Goal: Obtain resource: Download file/media

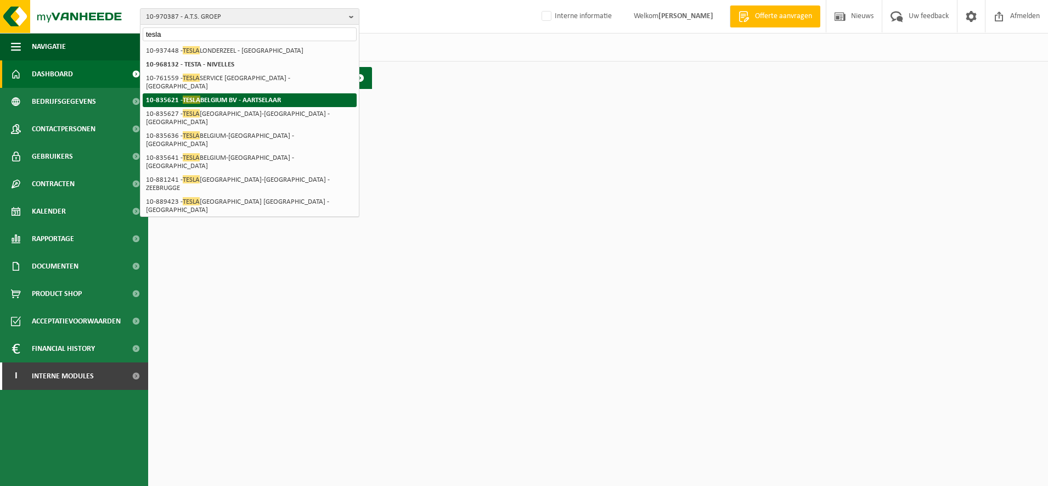
type input "tesla"
click at [222, 95] on strong "10-835621 - TESLA BELGIUM BV - AARTSELAAR" at bounding box center [213, 99] width 135 height 8
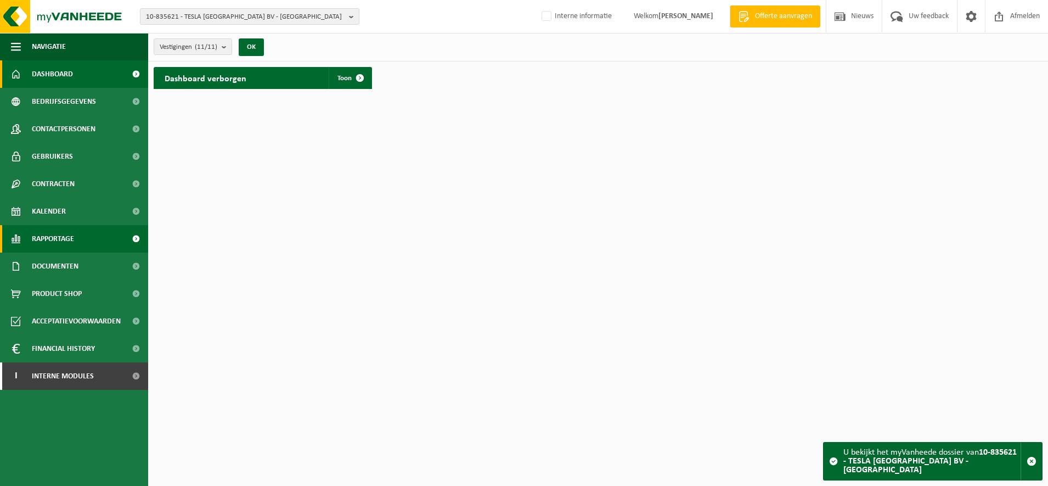
click at [47, 240] on span "Rapportage" at bounding box center [53, 238] width 42 height 27
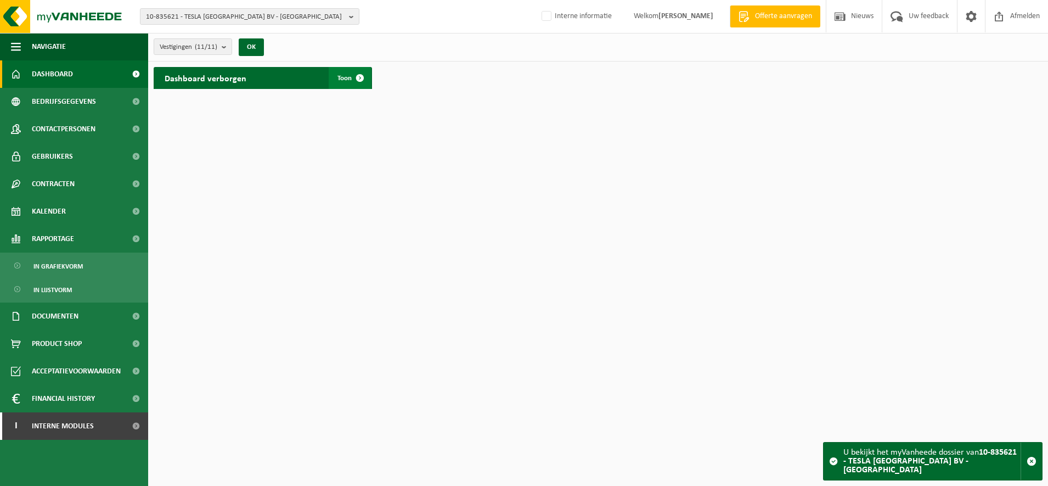
click at [345, 75] on span "Toon" at bounding box center [345, 78] width 14 height 7
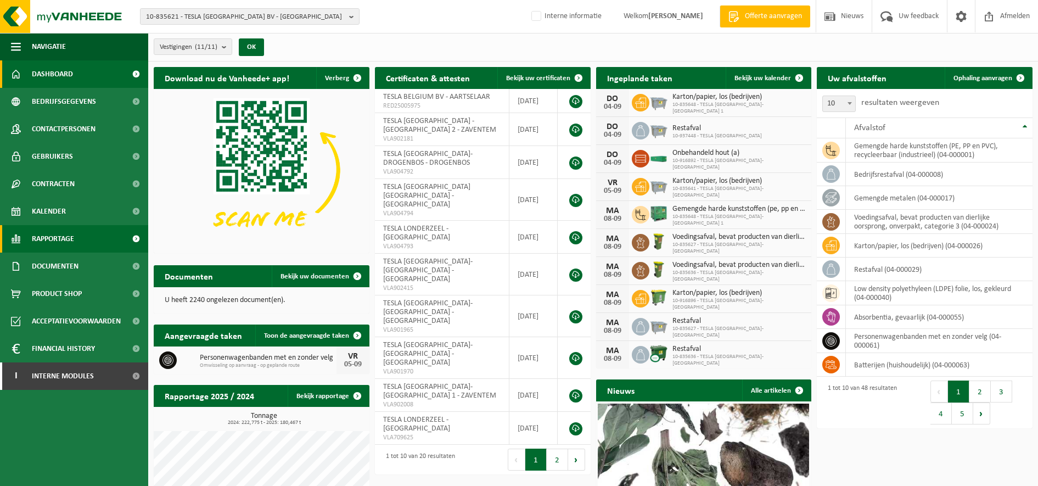
click at [55, 241] on span "Rapportage" at bounding box center [53, 238] width 42 height 27
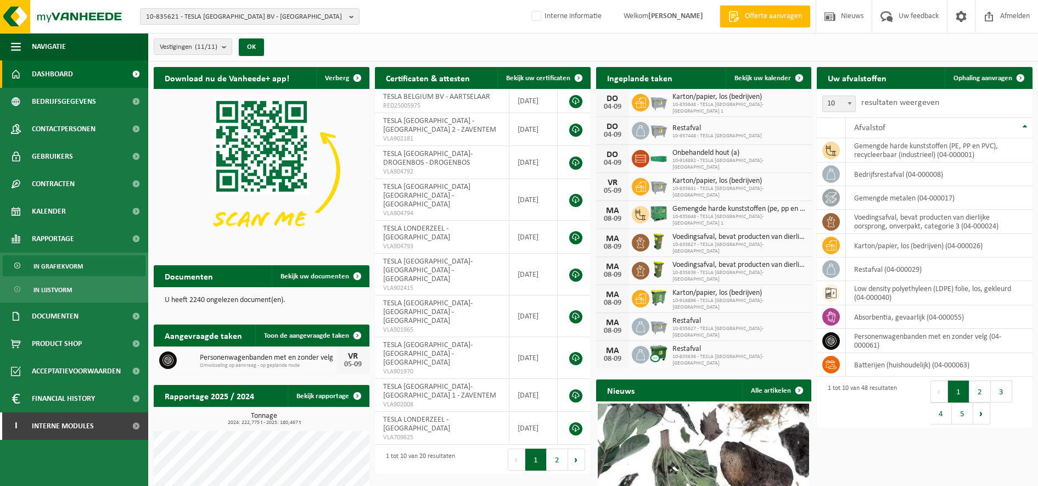
click at [55, 266] on span "In grafiekvorm" at bounding box center [57, 266] width 49 height 21
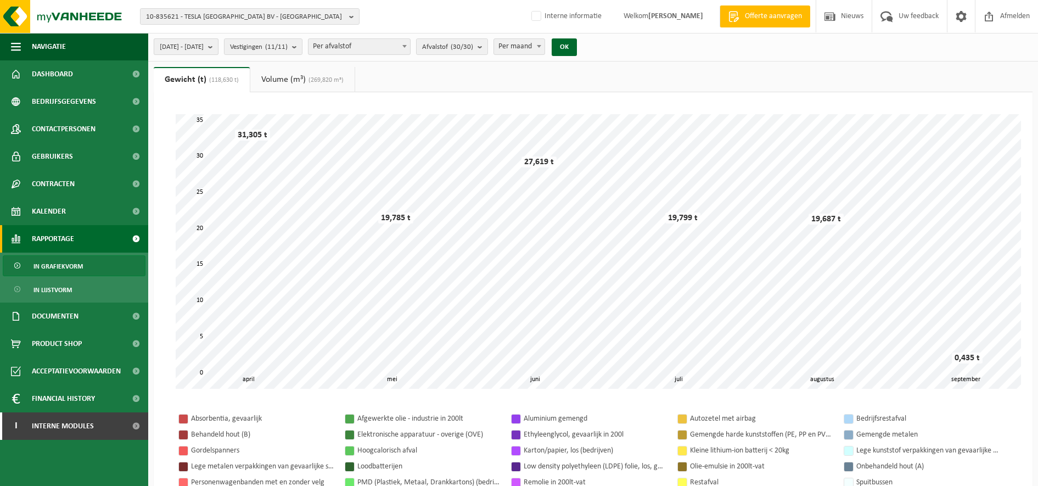
click at [218, 44] on b "submit" at bounding box center [213, 46] width 10 height 15
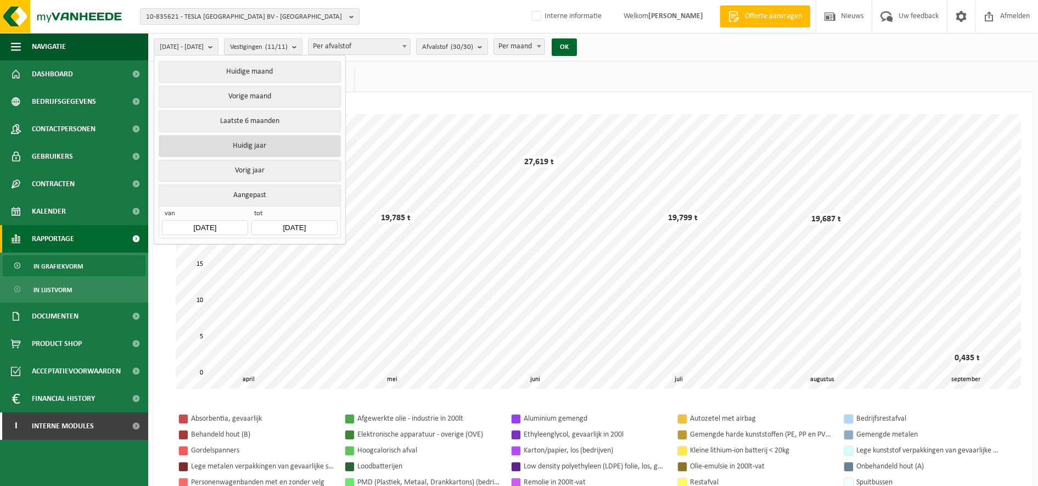
click at [262, 144] on button "Huidig jaar" at bounding box center [250, 146] width 182 height 22
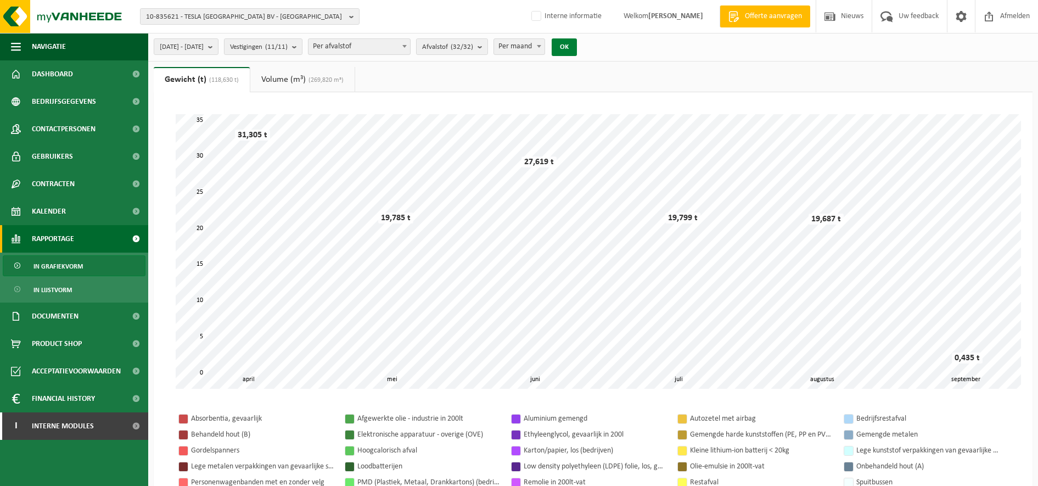
click at [577, 47] on button "OK" at bounding box center [564, 47] width 25 height 18
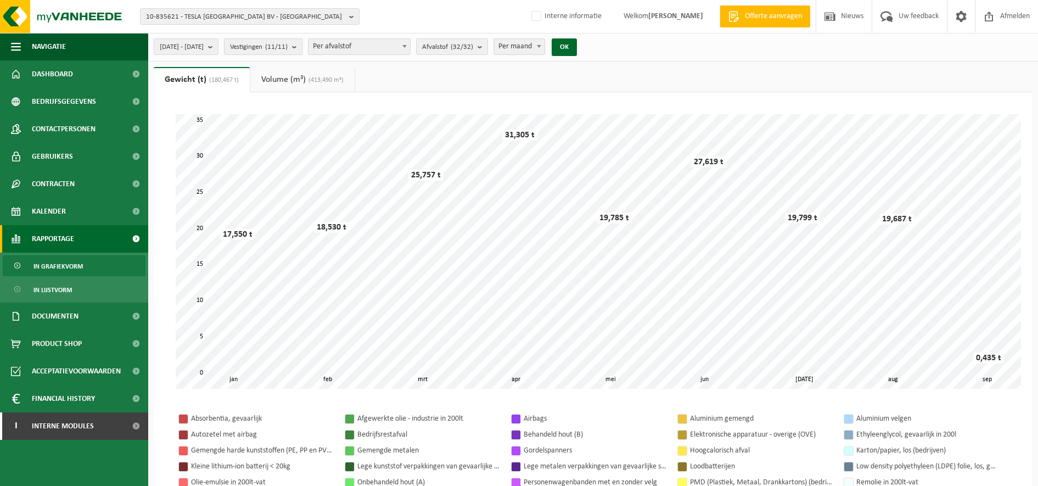
click at [302, 52] on b "submit" at bounding box center [297, 46] width 10 height 15
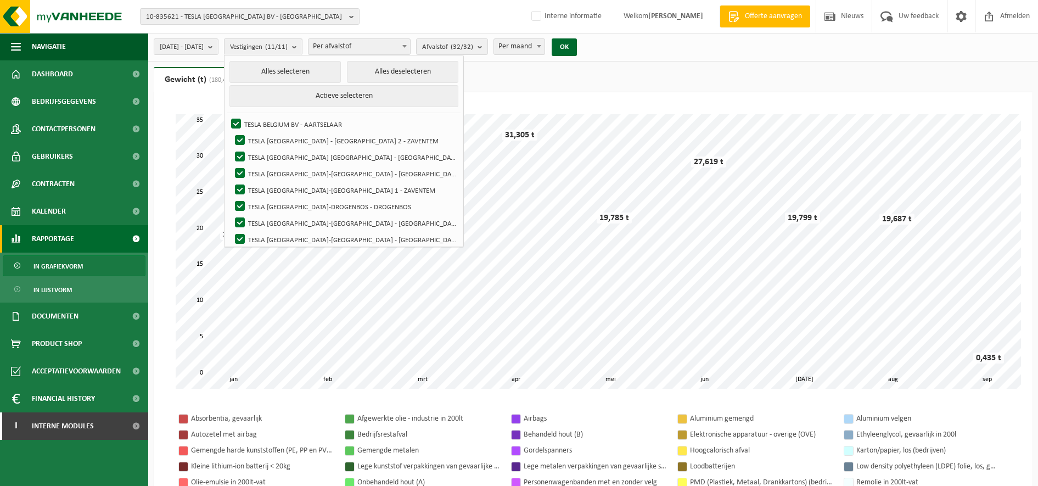
click at [755, 78] on ul "Gewicht (t) (180,467 t) Volume (m³) (413,490 m³)" at bounding box center [593, 79] width 879 height 25
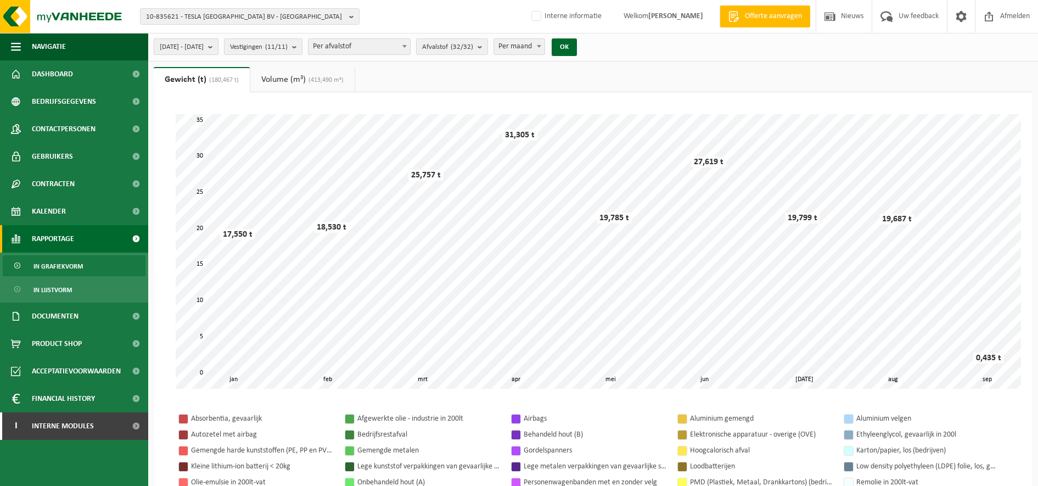
click at [218, 44] on b "submit" at bounding box center [213, 46] width 10 height 15
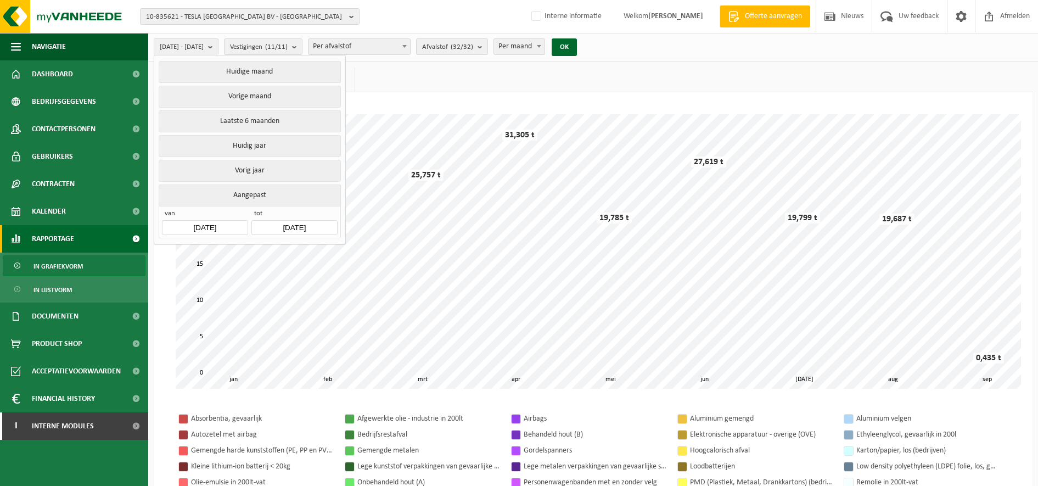
click at [189, 225] on input "[DATE]" at bounding box center [205, 227] width 86 height 15
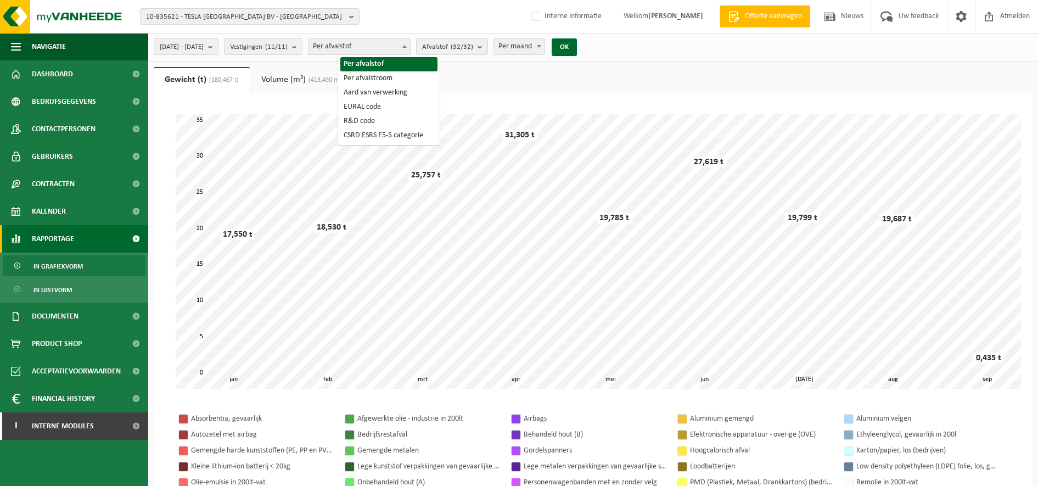
click at [410, 44] on span at bounding box center [404, 46] width 11 height 14
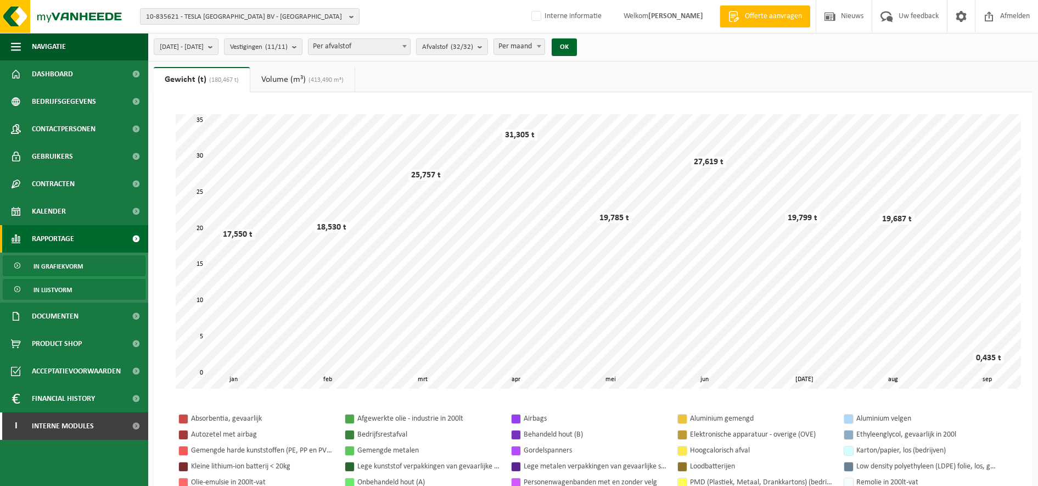
click at [48, 288] on span "In lijstvorm" at bounding box center [52, 289] width 38 height 21
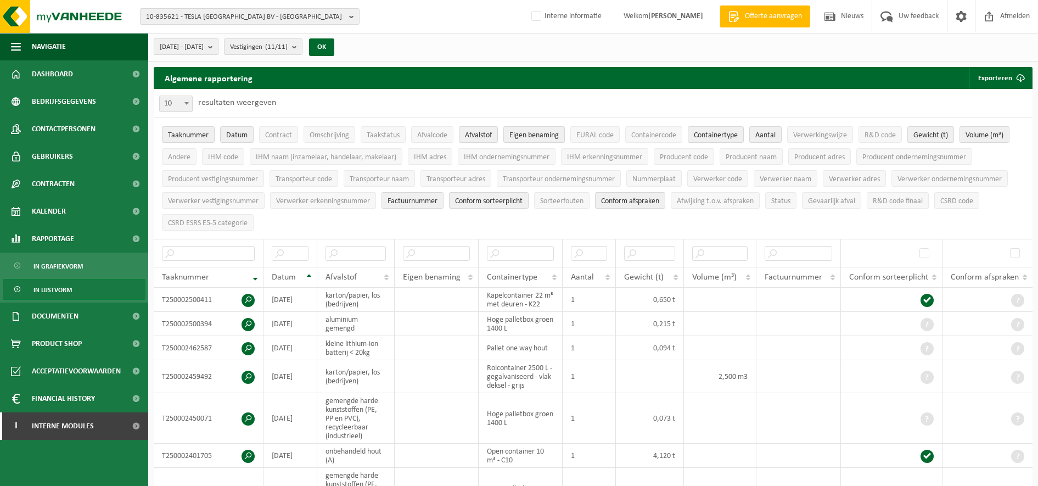
click at [204, 46] on span "[DATE] - [DATE]" at bounding box center [182, 47] width 44 height 16
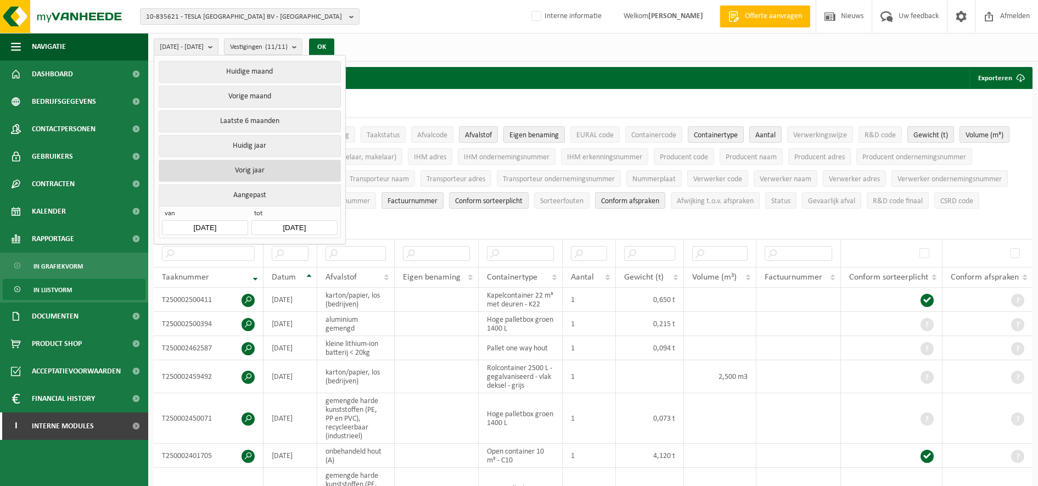
click at [257, 161] on button "Vorig jaar" at bounding box center [250, 171] width 182 height 22
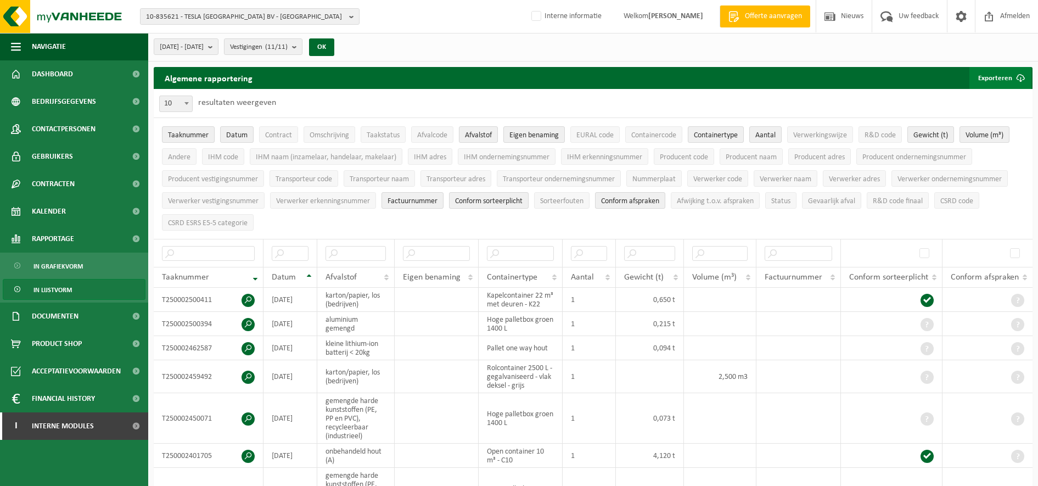
click at [987, 82] on button "Exporteren" at bounding box center [1000, 78] width 62 height 22
click at [986, 122] on link "Alle beschikbare kolommen" at bounding box center [980, 122] width 99 height 22
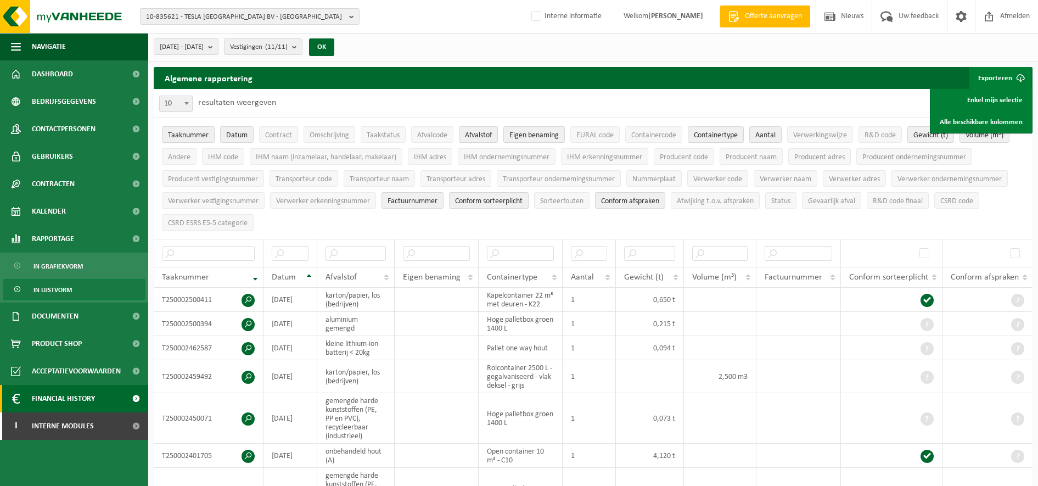
click at [71, 400] on span "Financial History" at bounding box center [63, 398] width 63 height 27
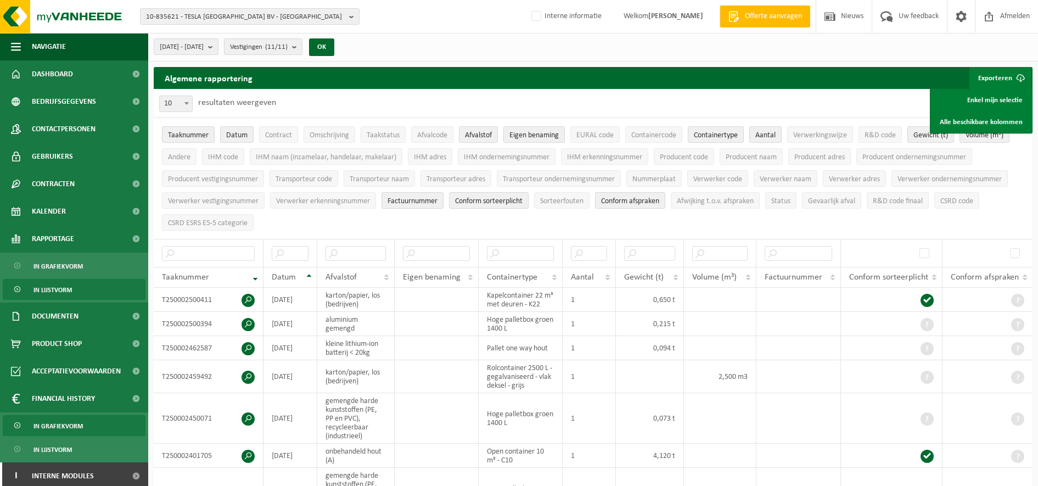
click at [72, 428] on span "In grafiekvorm" at bounding box center [57, 425] width 49 height 21
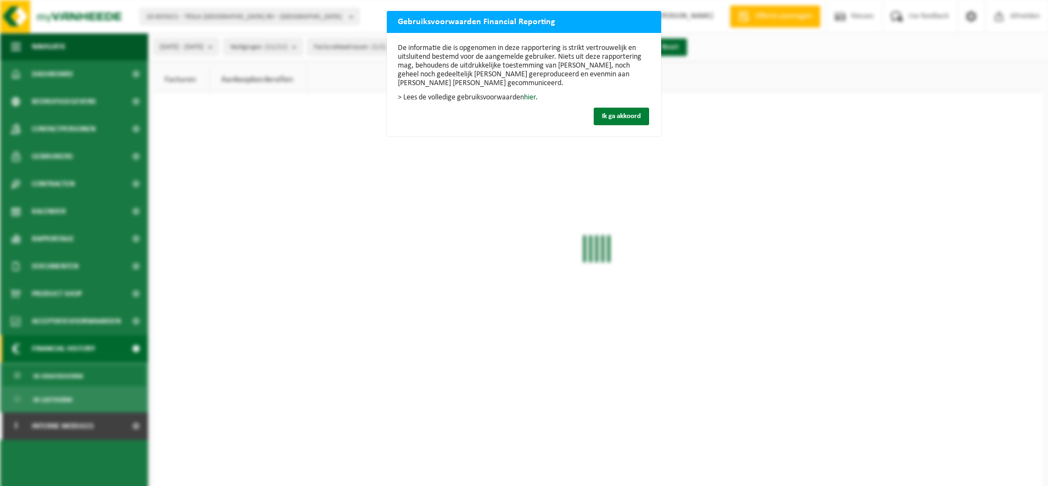
click at [623, 120] on span "Ik ga akkoord" at bounding box center [621, 116] width 39 height 7
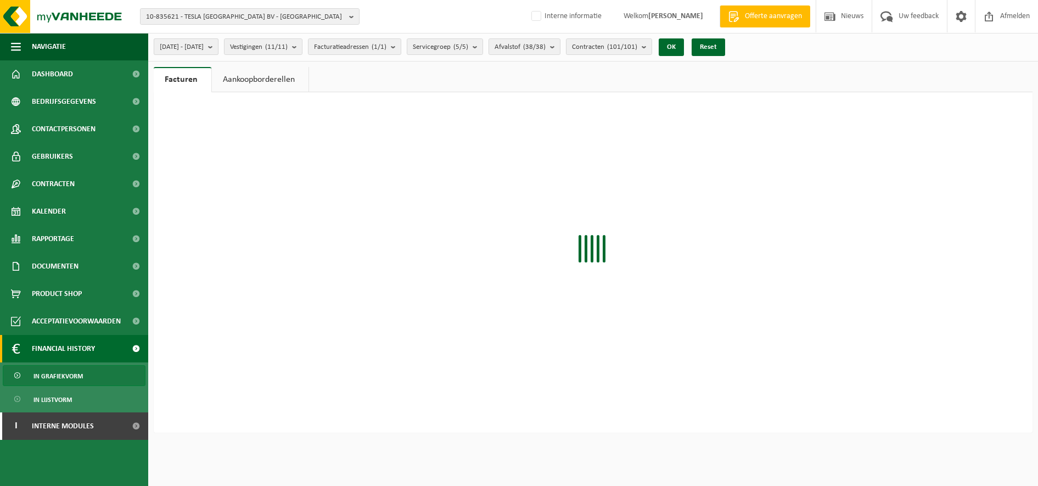
click at [218, 51] on b "submit" at bounding box center [213, 46] width 10 height 15
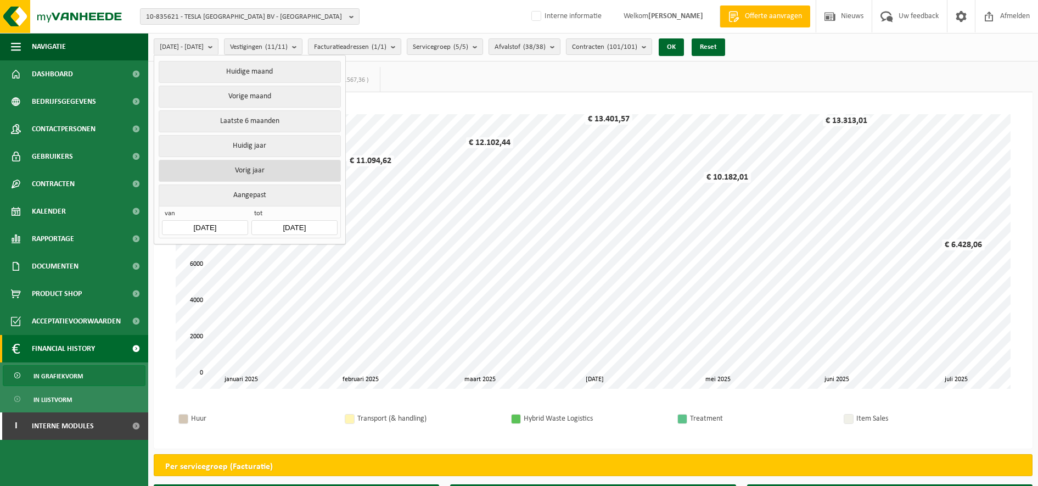
click at [257, 167] on button "Vorig jaar" at bounding box center [250, 171] width 182 height 22
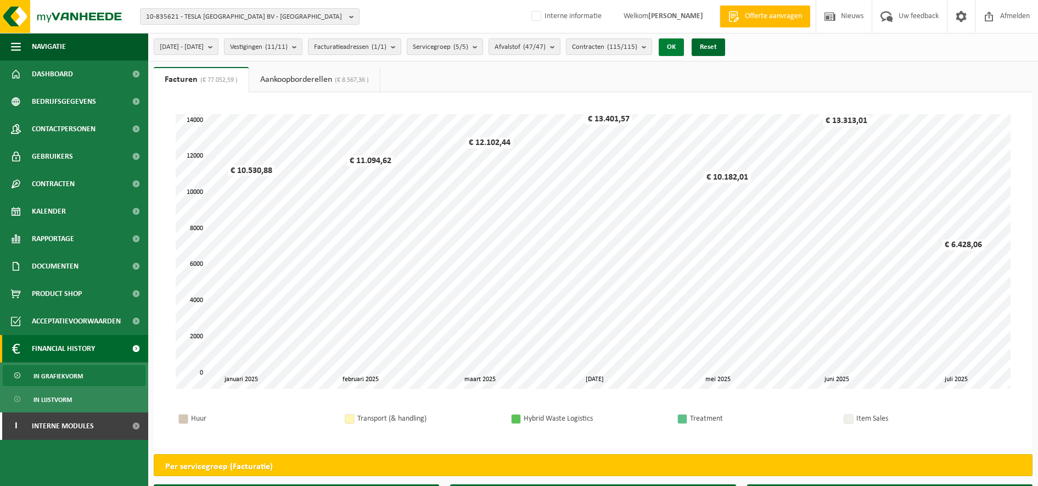
click at [684, 49] on button "OK" at bounding box center [671, 47] width 25 height 18
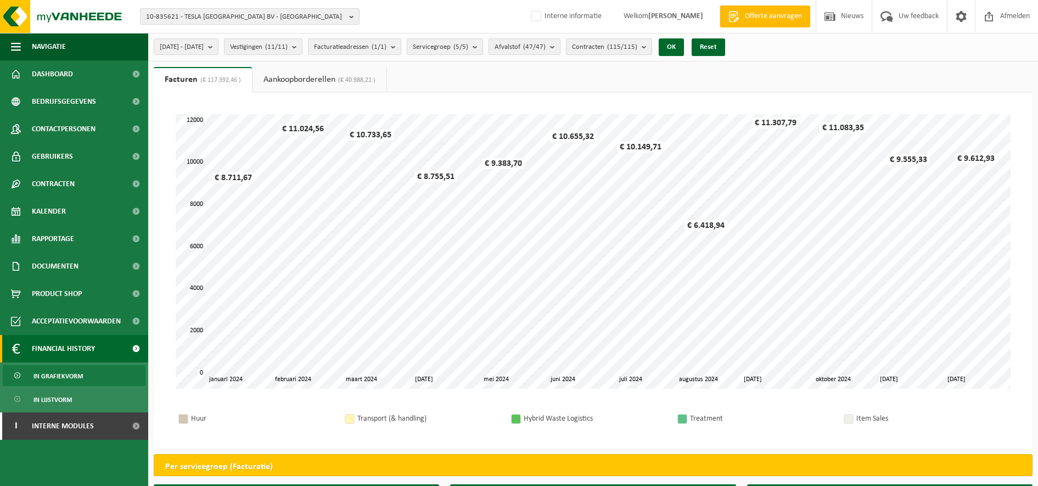
click at [637, 50] on count "(115/115)" at bounding box center [622, 46] width 30 height 7
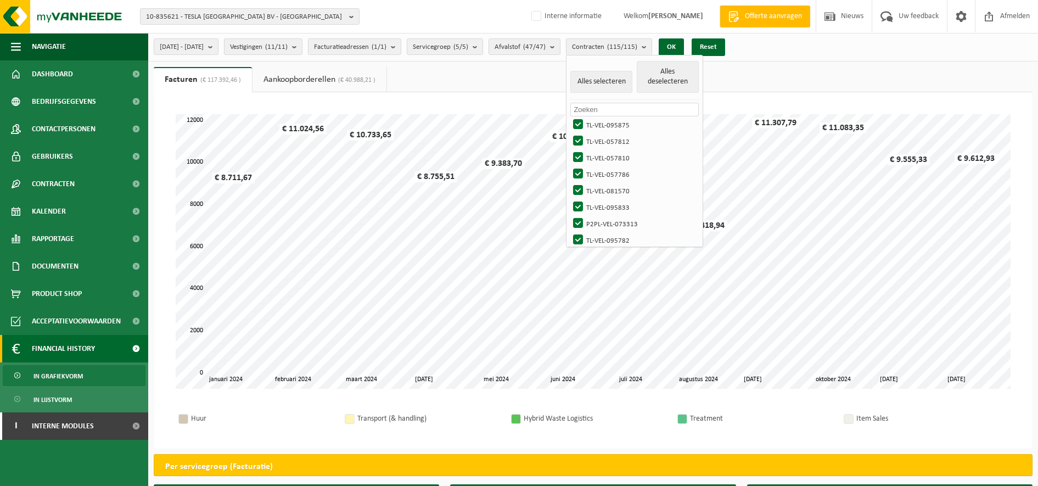
click at [802, 107] on div "Even geduld. Door de grote hoeveelheid gegevens duurt het laden even. februari …" at bounding box center [593, 251] width 857 height 296
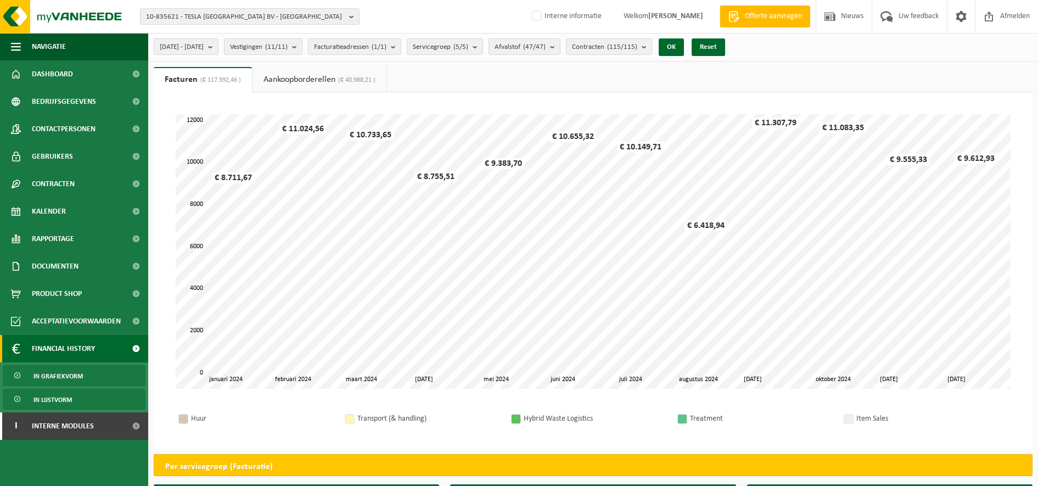
click at [66, 402] on span "In lijstvorm" at bounding box center [52, 399] width 38 height 21
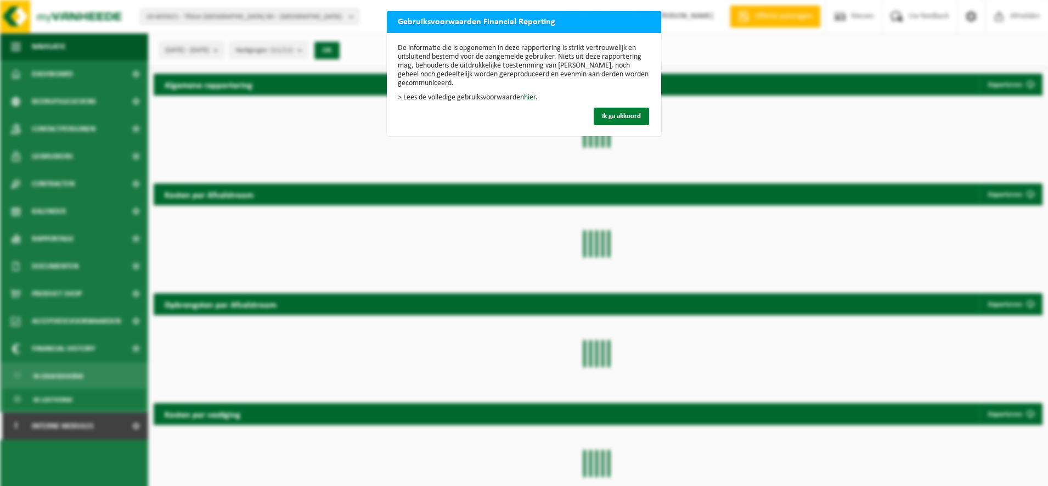
click at [606, 117] on span "Ik ga akkoord" at bounding box center [621, 116] width 39 height 7
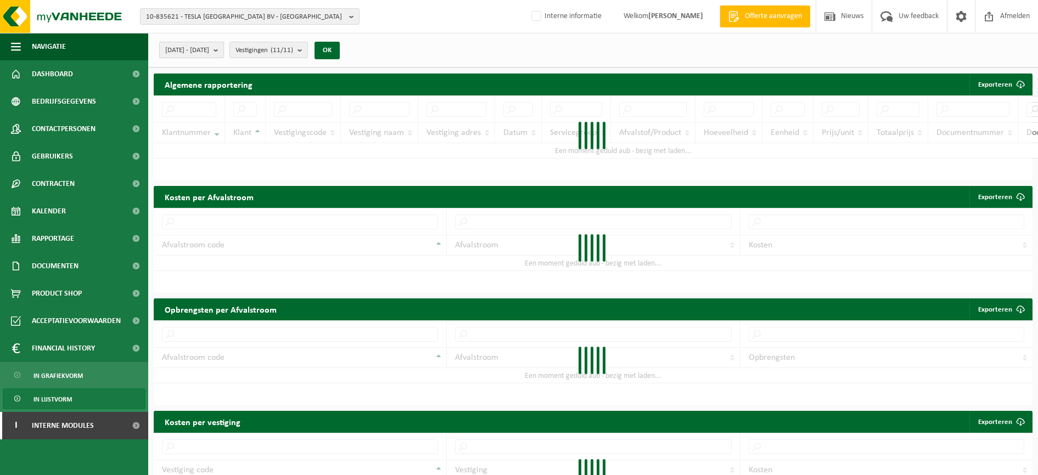
click at [209, 57] on span "[DATE] - [DATE]" at bounding box center [187, 50] width 44 height 16
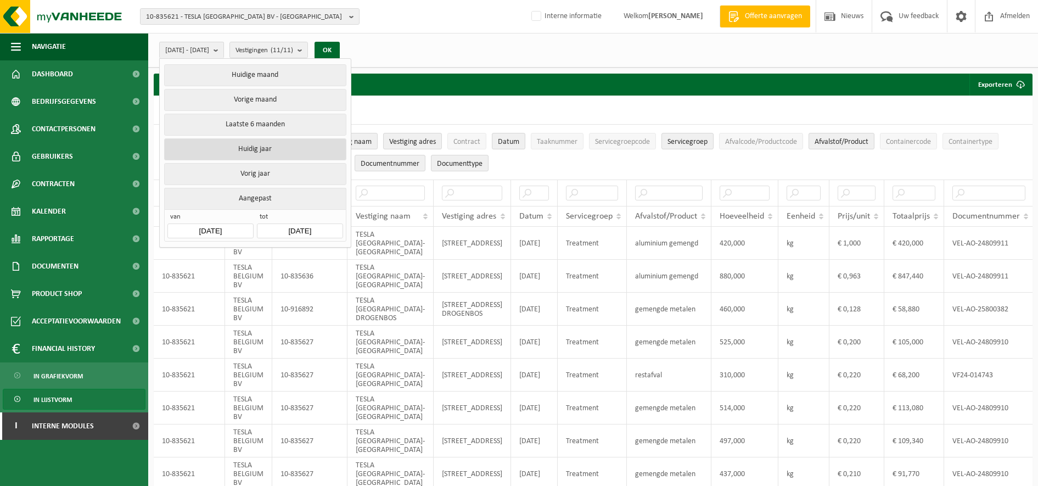
click at [275, 149] on button "Huidig jaar" at bounding box center [255, 149] width 182 height 22
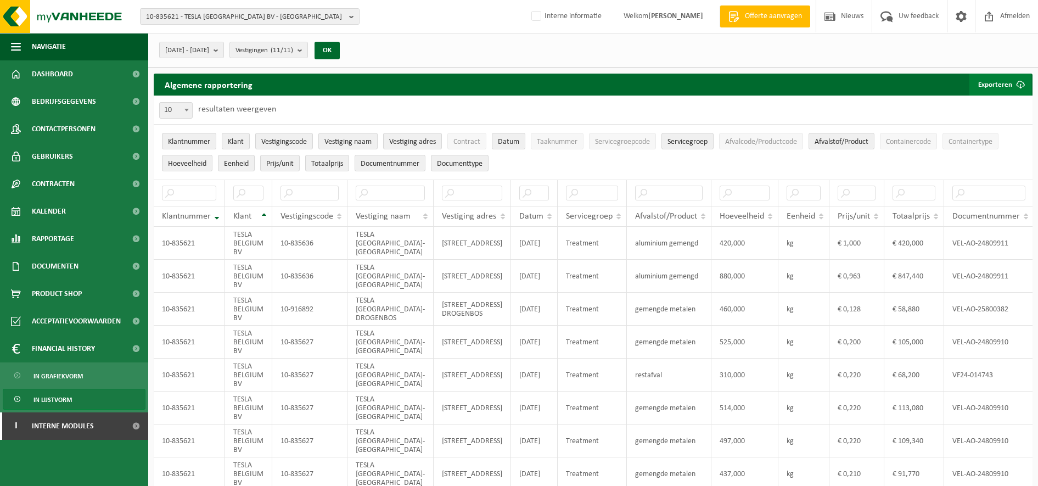
click at [1011, 86] on span "button" at bounding box center [1020, 85] width 22 height 22
click at [1015, 133] on link "Alle beschikbare kolommen" at bounding box center [980, 128] width 99 height 22
